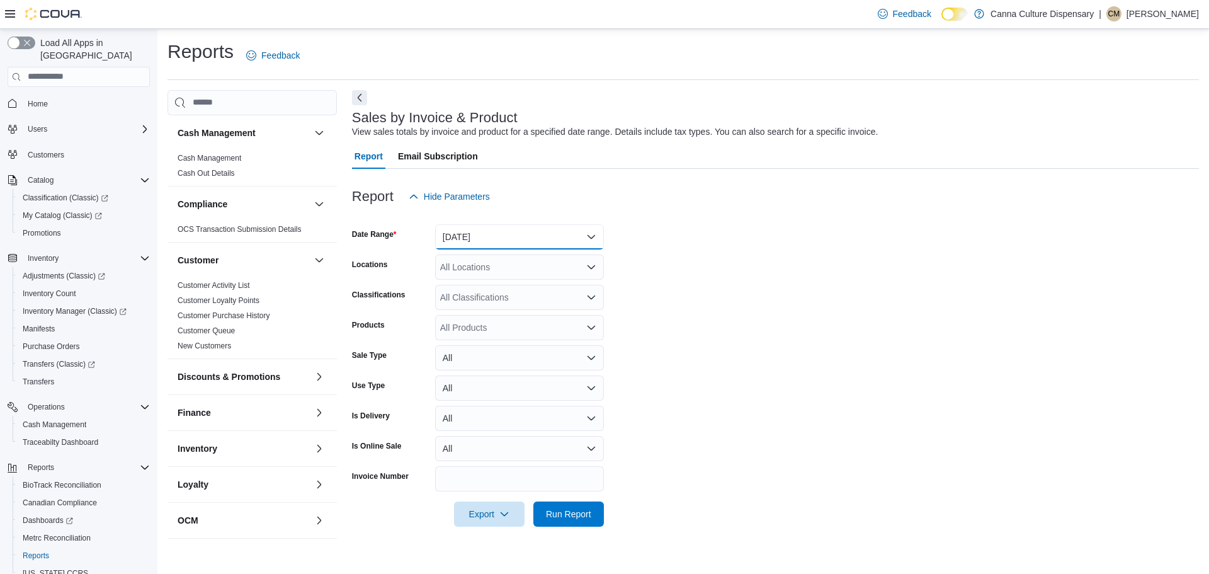
click at [494, 242] on button "[DATE]" at bounding box center [519, 236] width 169 height 25
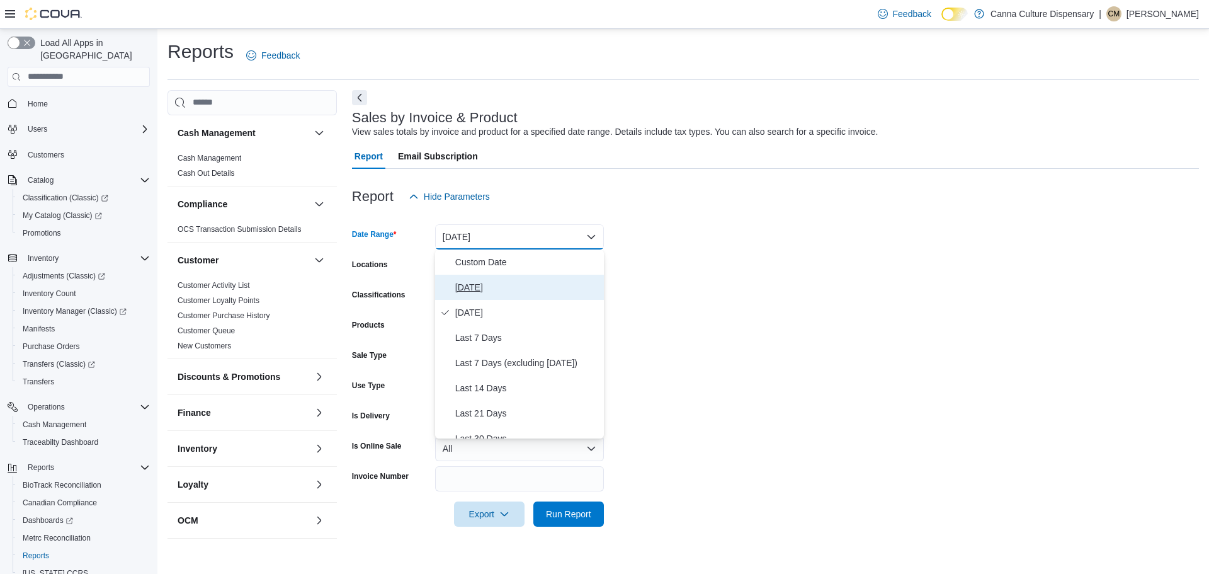
click at [502, 282] on span "[DATE]" at bounding box center [527, 287] width 144 height 15
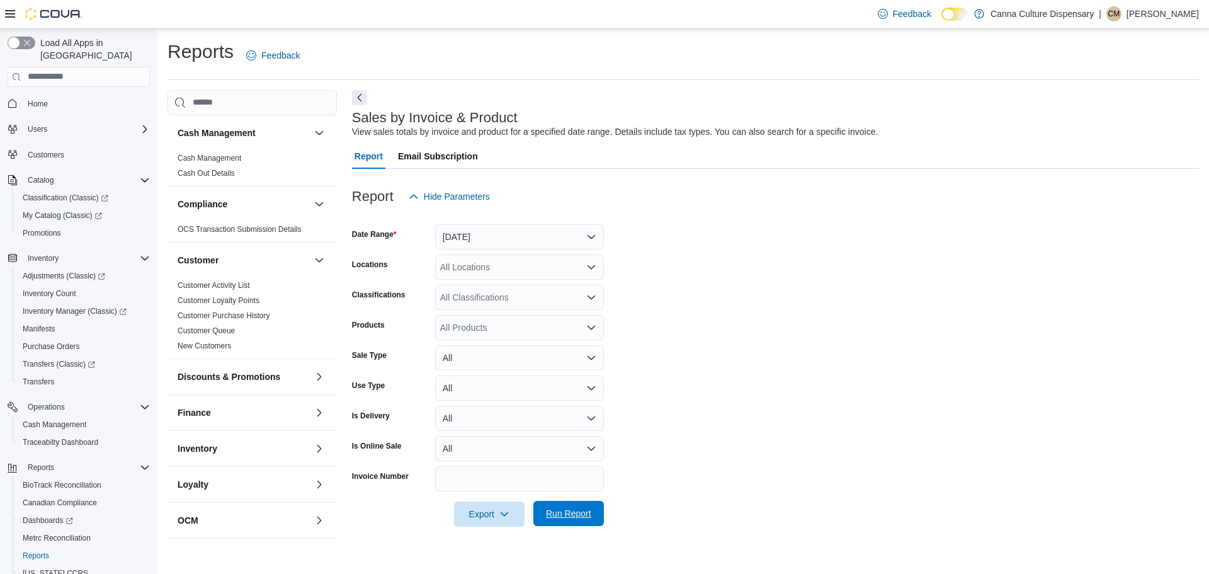
click at [559, 507] on span "Run Report" at bounding box center [568, 513] width 55 height 25
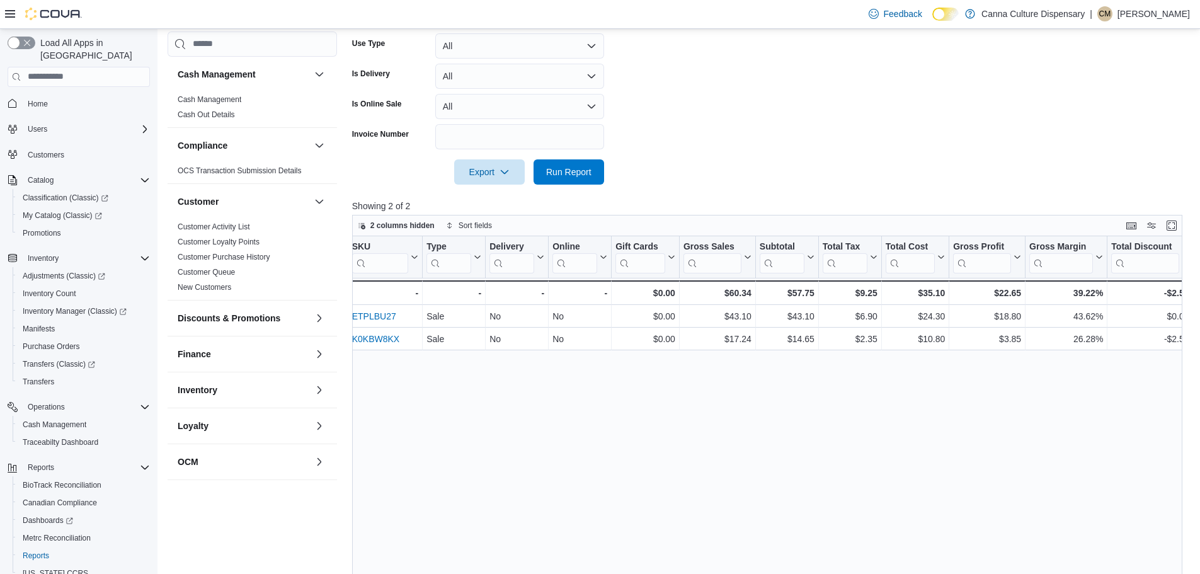
scroll to position [378, 0]
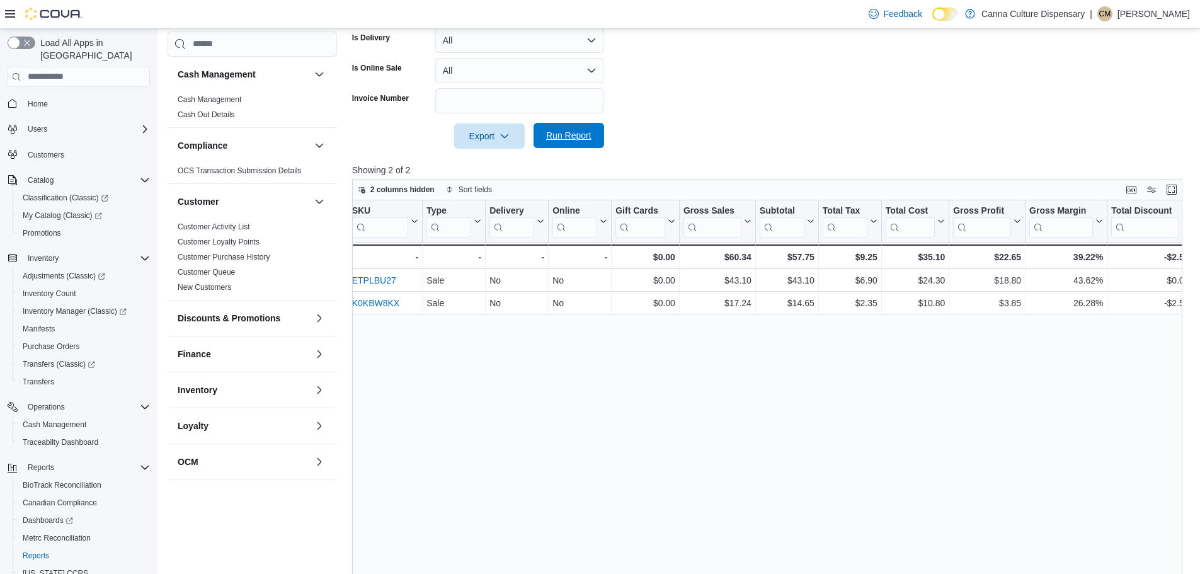
click at [583, 139] on span "Run Report" at bounding box center [568, 135] width 45 height 13
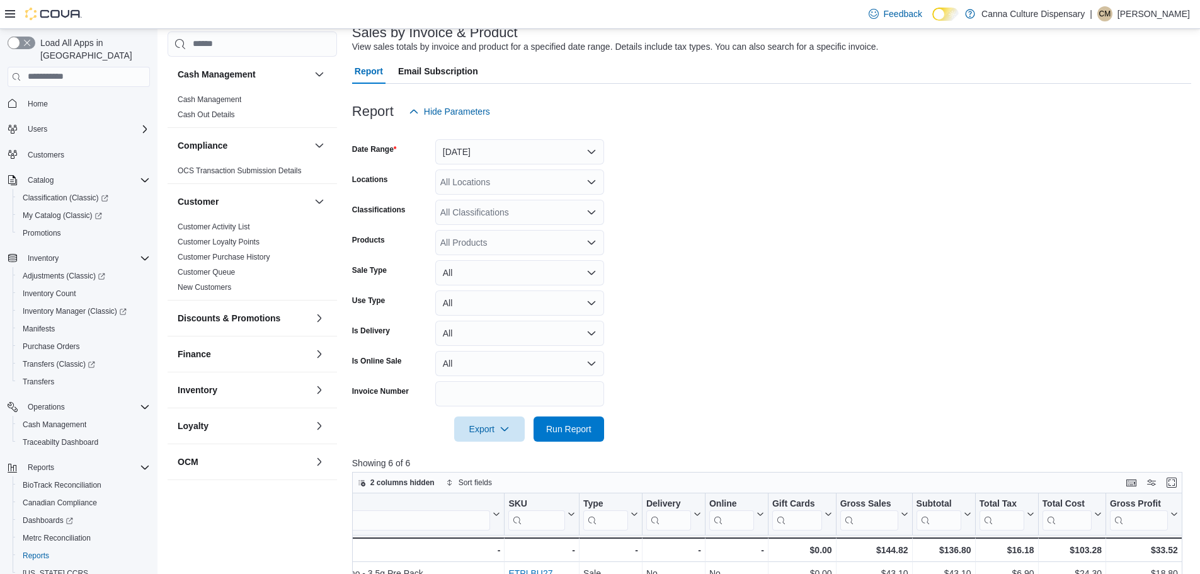
scroll to position [0, 0]
